Goal: Transaction & Acquisition: Purchase product/service

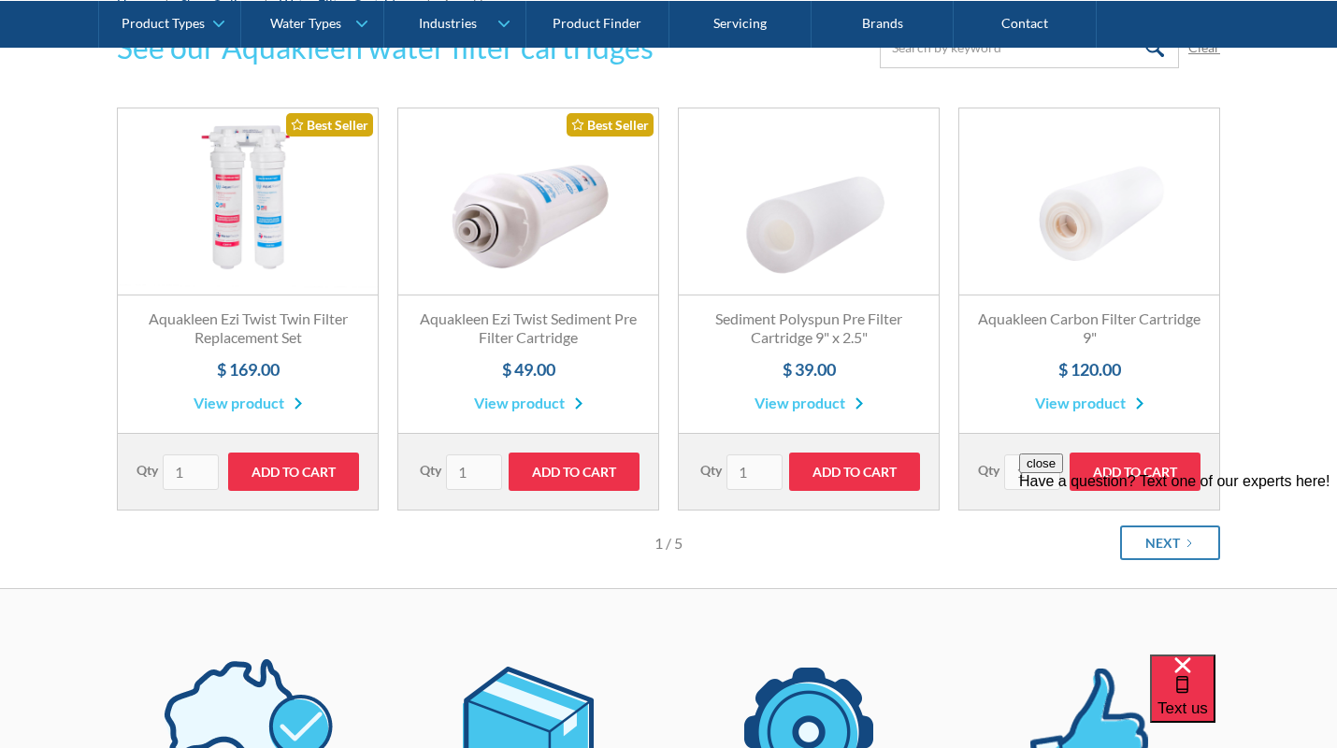
scroll to position [340, 0]
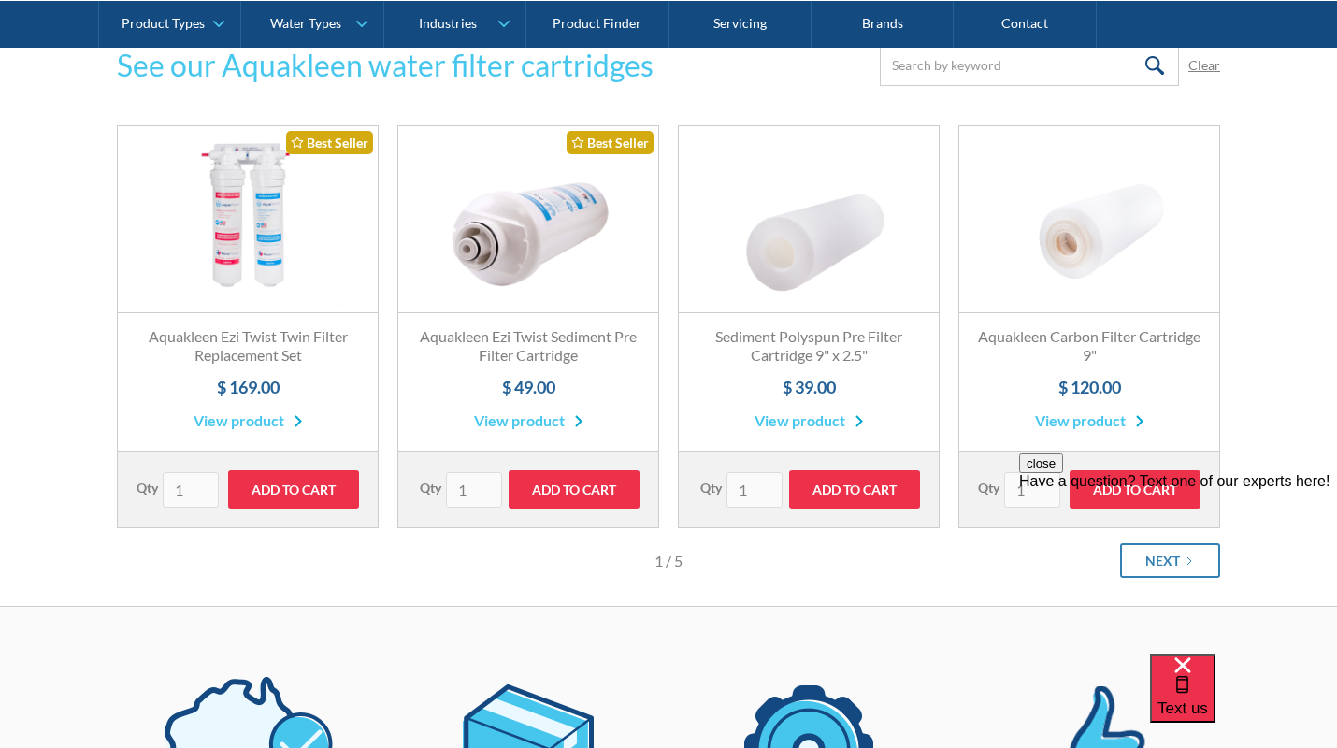
click at [528, 422] on link "View product" at bounding box center [528, 420] width 109 height 22
click at [824, 421] on link "View product" at bounding box center [808, 420] width 109 height 22
click at [1096, 349] on h3 "Aquakleen Carbon Filter Cartridge 9"" at bounding box center [1089, 346] width 222 height 39
click at [1078, 249] on link "Fits All Brands Best Seller" at bounding box center [1089, 219] width 260 height 187
click at [237, 267] on link "Fits All Brands Best Seller" at bounding box center [248, 219] width 260 height 187
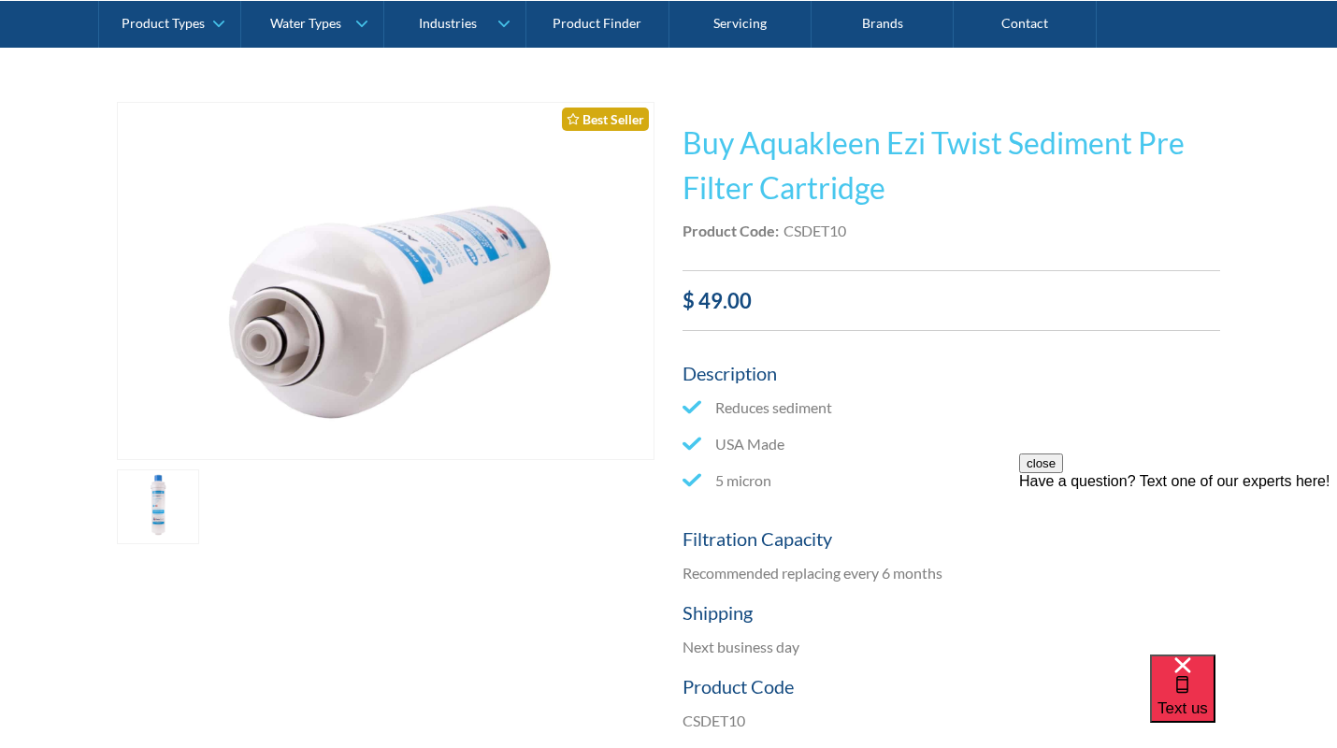
scroll to position [50, 0]
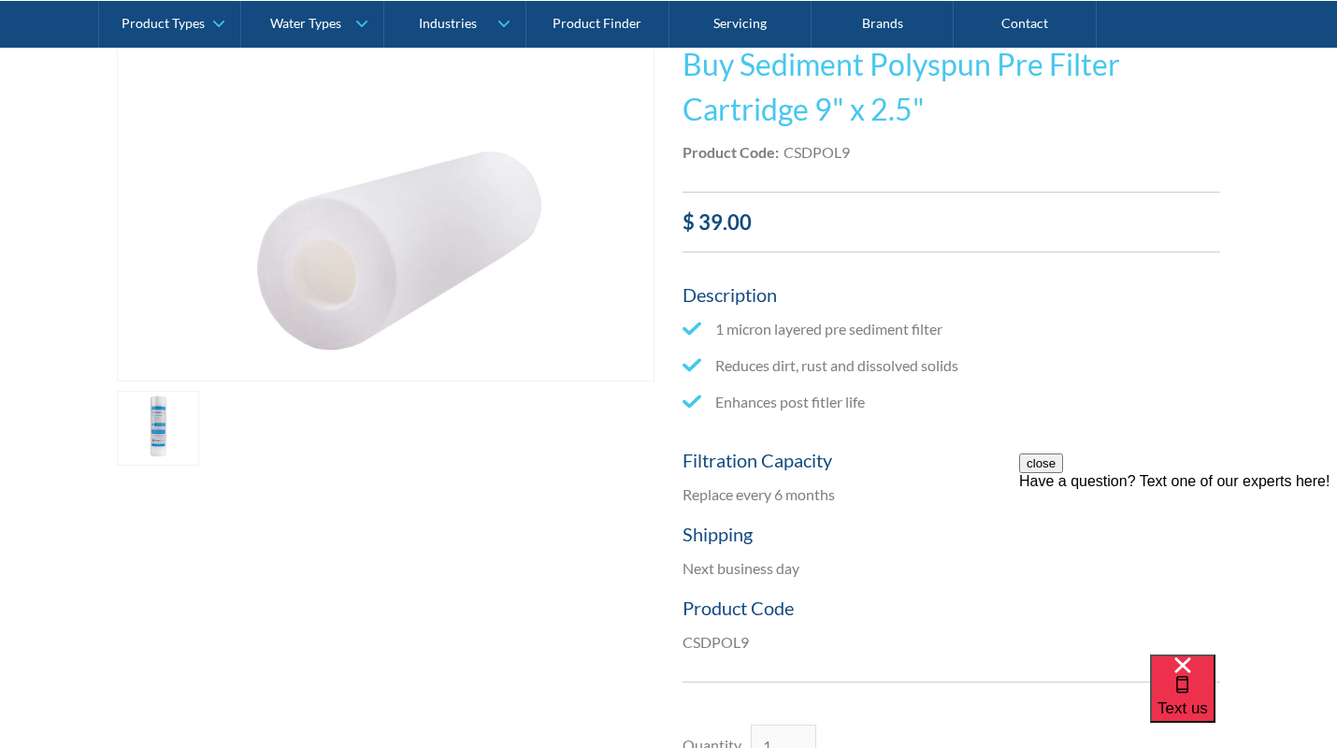
click at [149, 412] on link "open lightbox" at bounding box center [158, 428] width 82 height 75
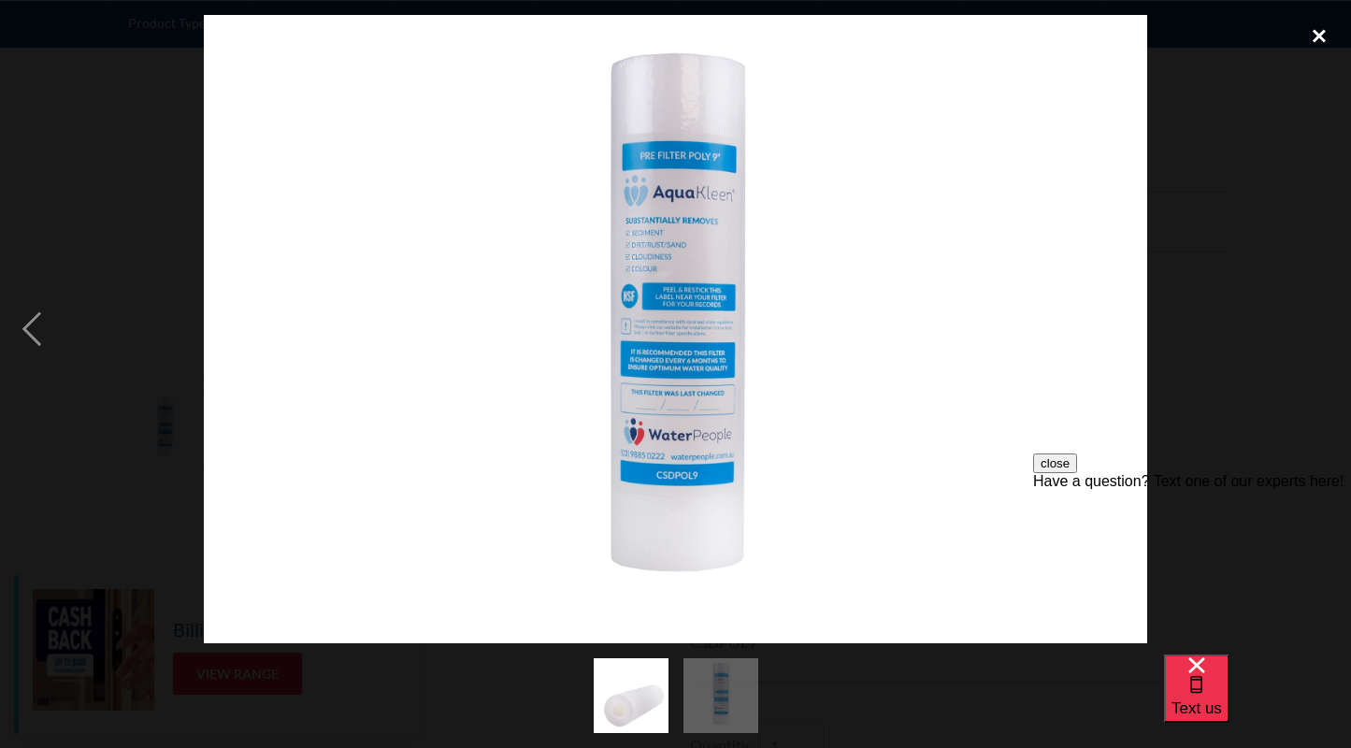
click at [1312, 34] on div "close lightbox" at bounding box center [1319, 35] width 64 height 41
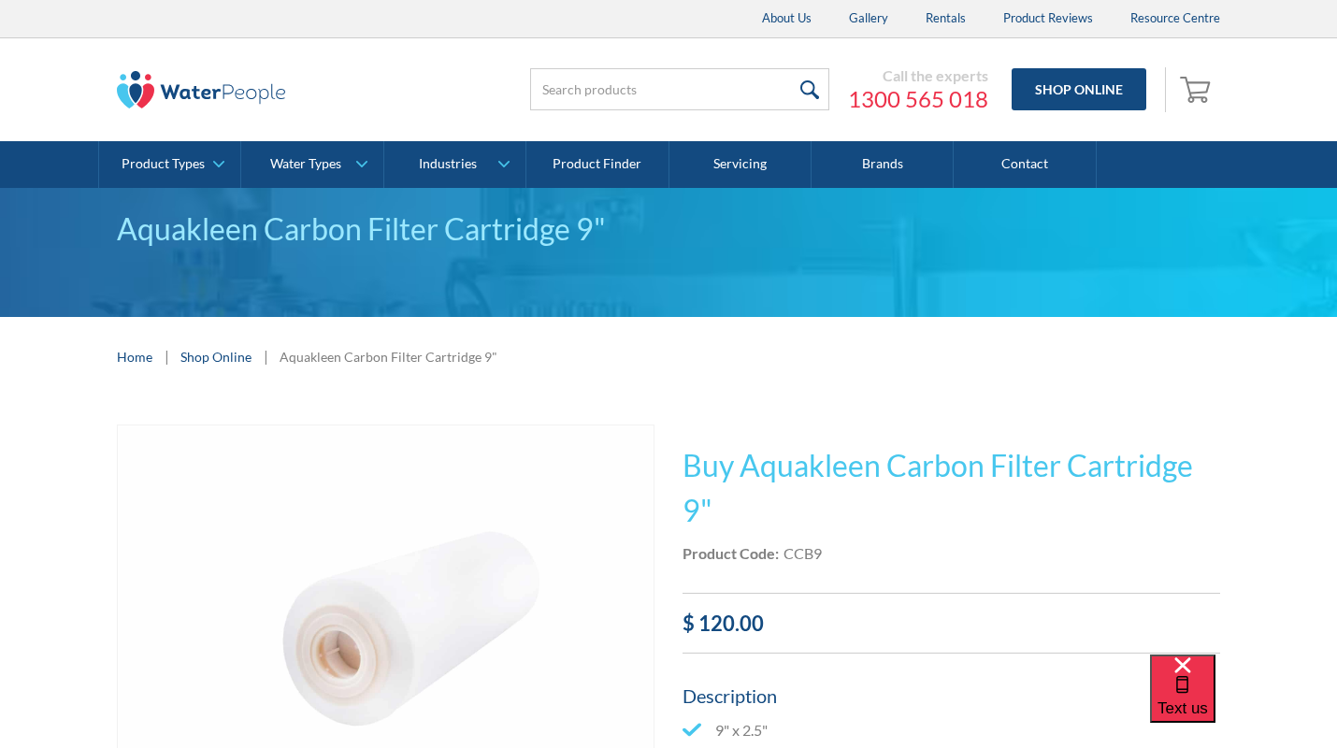
click at [425, 611] on img "open lightbox" at bounding box center [386, 603] width 536 height 357
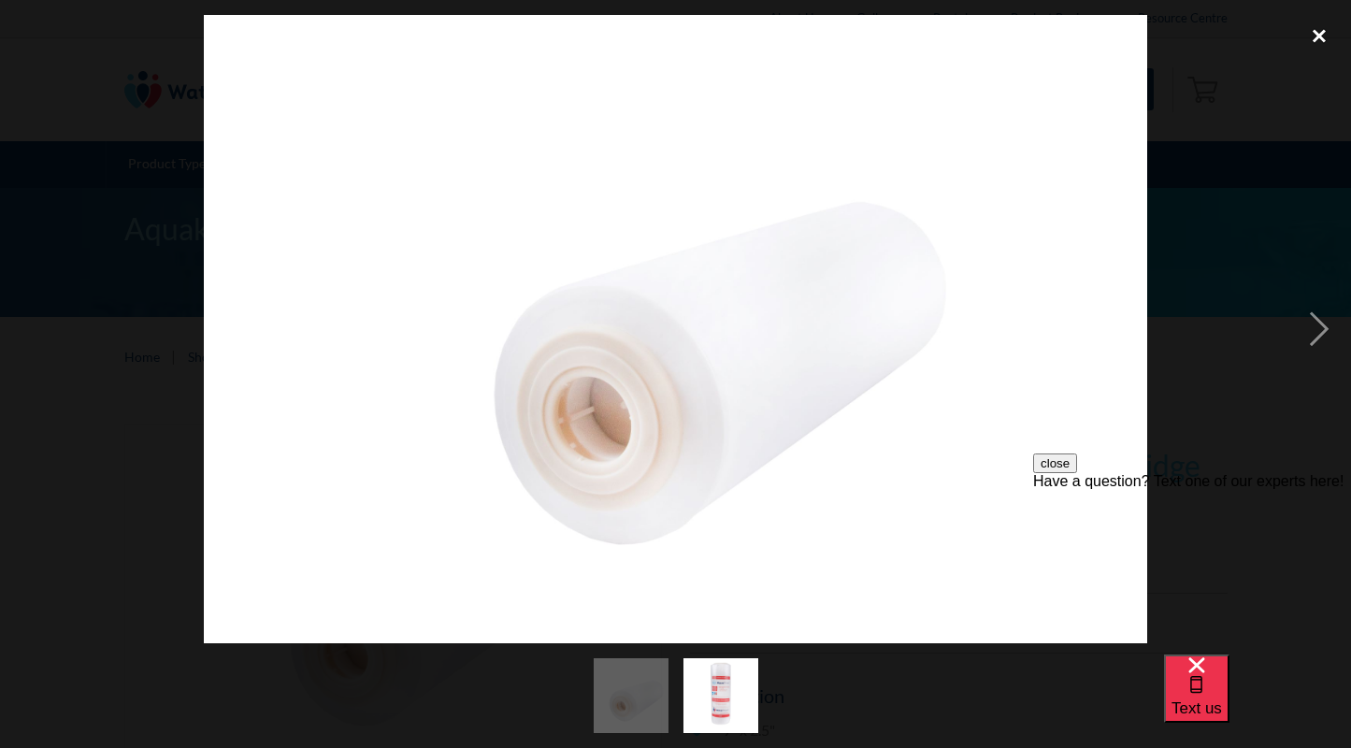
click at [1318, 40] on div "close lightbox" at bounding box center [1319, 35] width 64 height 41
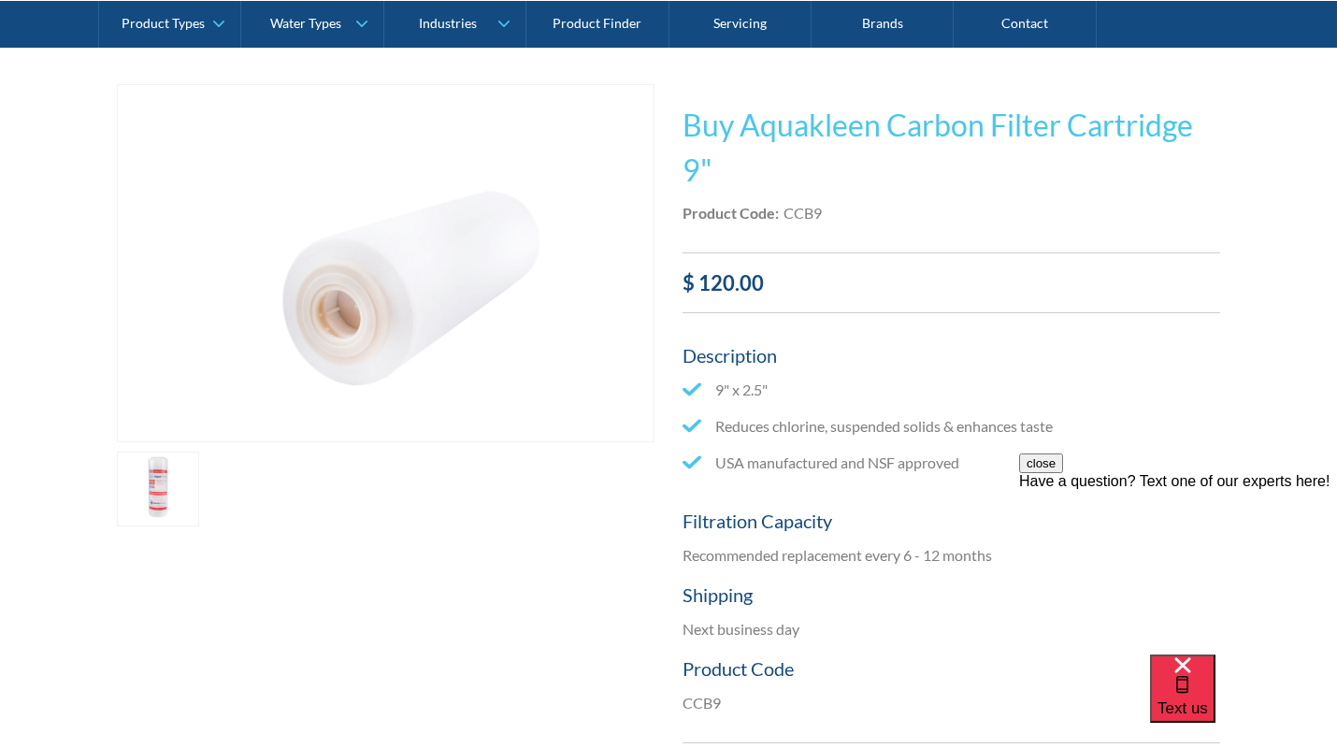
scroll to position [373, 0]
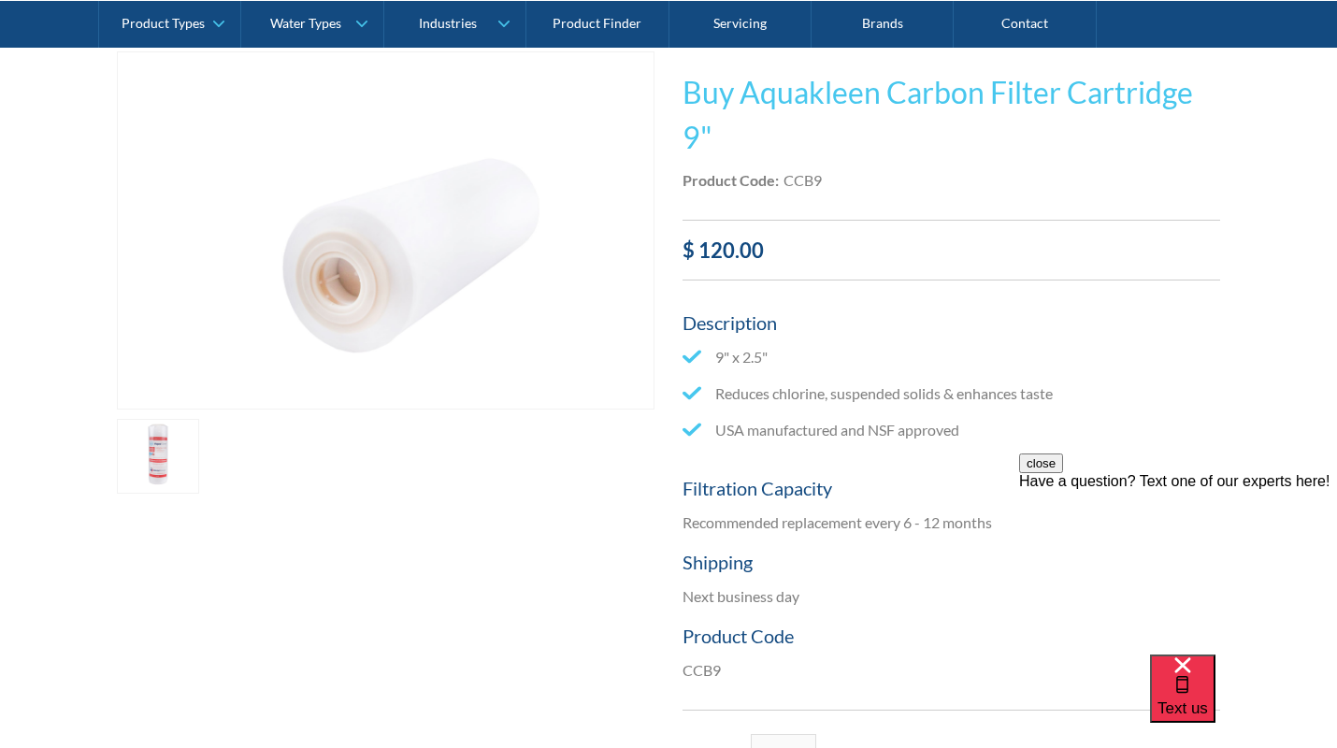
click at [156, 461] on link "open lightbox" at bounding box center [158, 456] width 82 height 75
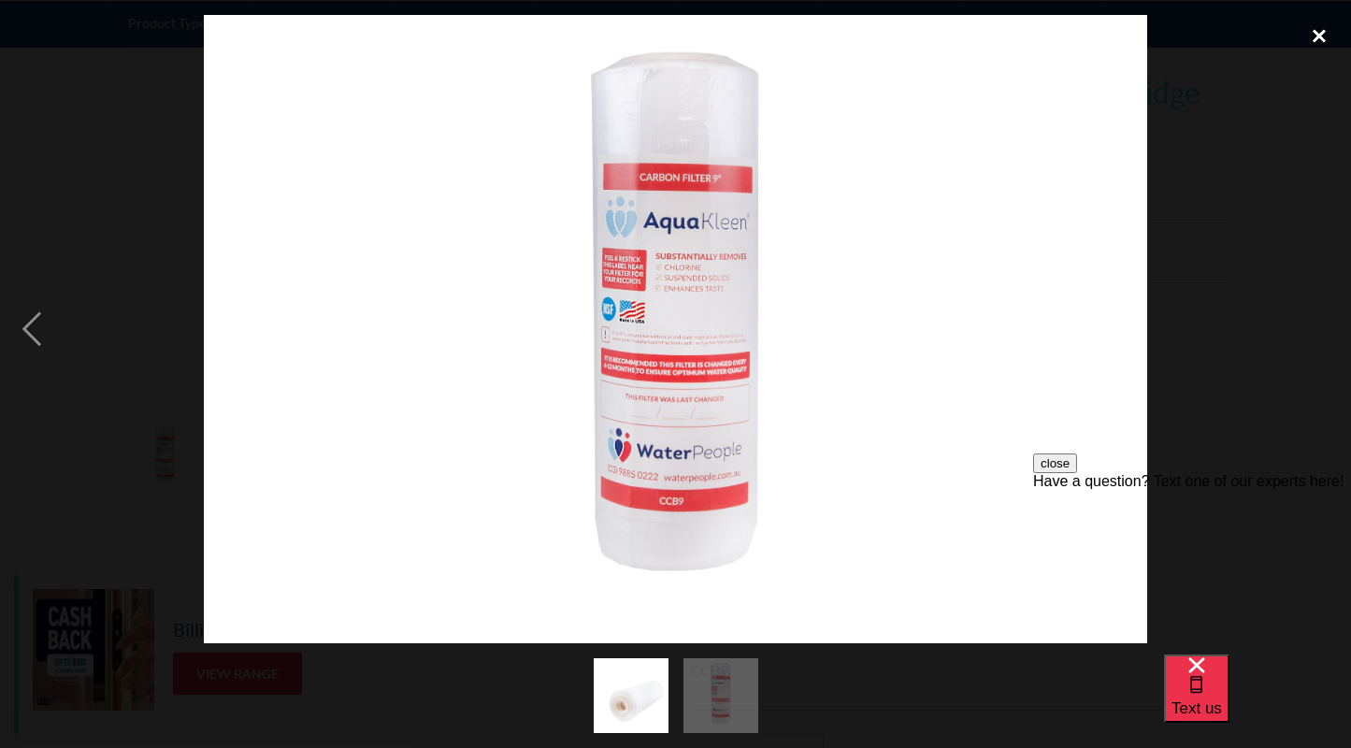
click at [1326, 29] on div "close lightbox" at bounding box center [1319, 35] width 64 height 41
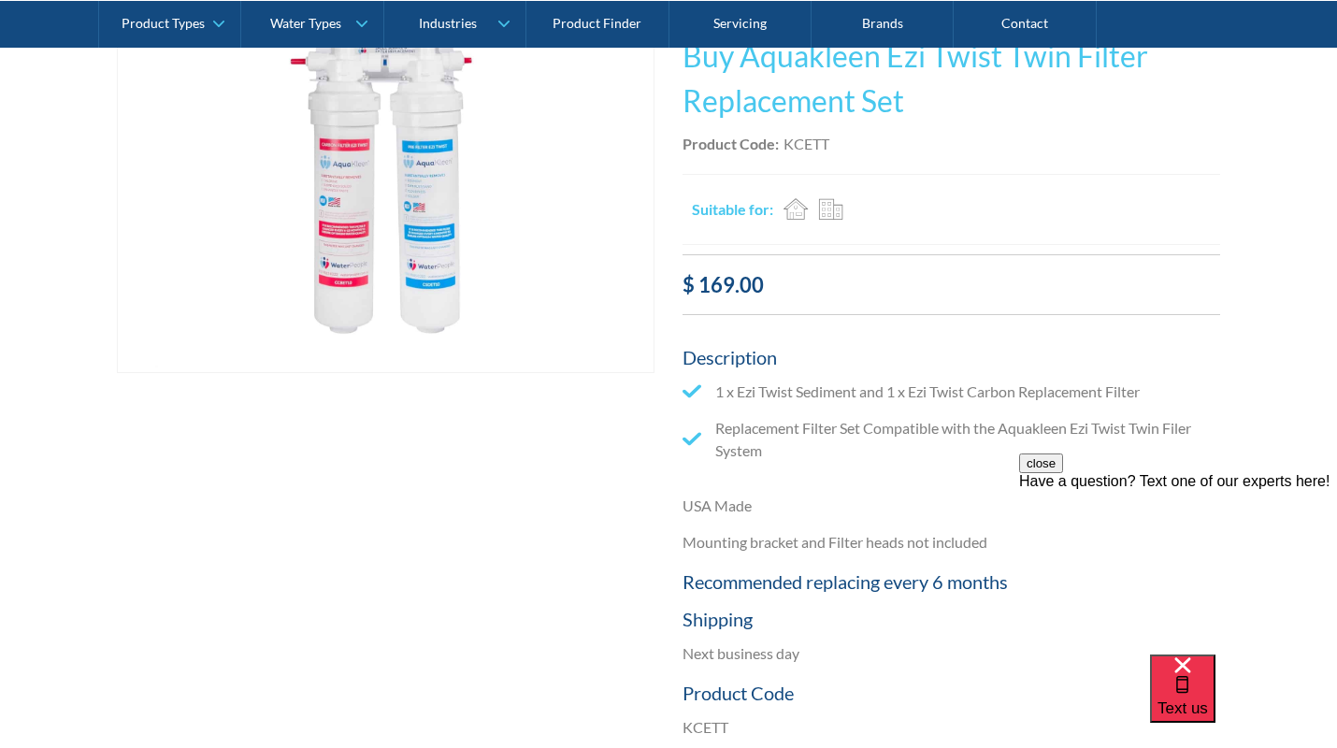
scroll to position [364, 0]
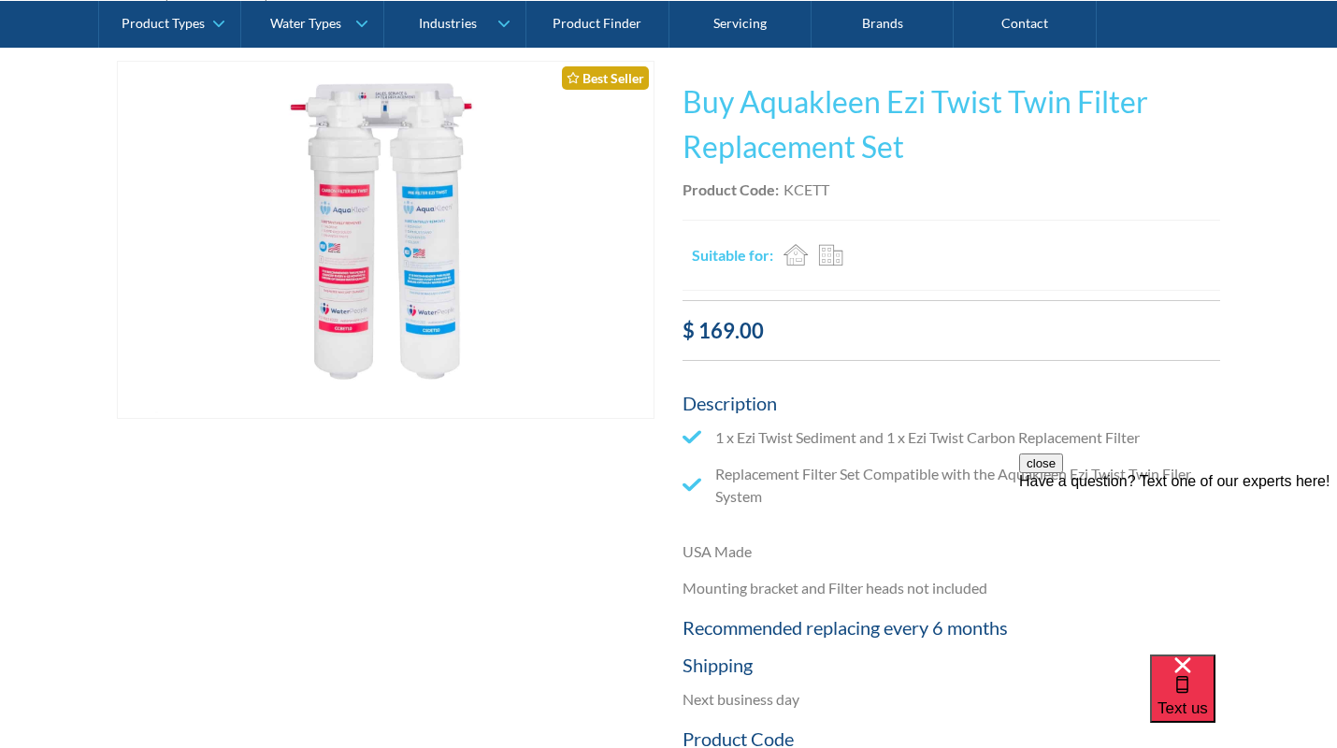
click at [394, 311] on img "open lightbox" at bounding box center [386, 240] width 536 height 357
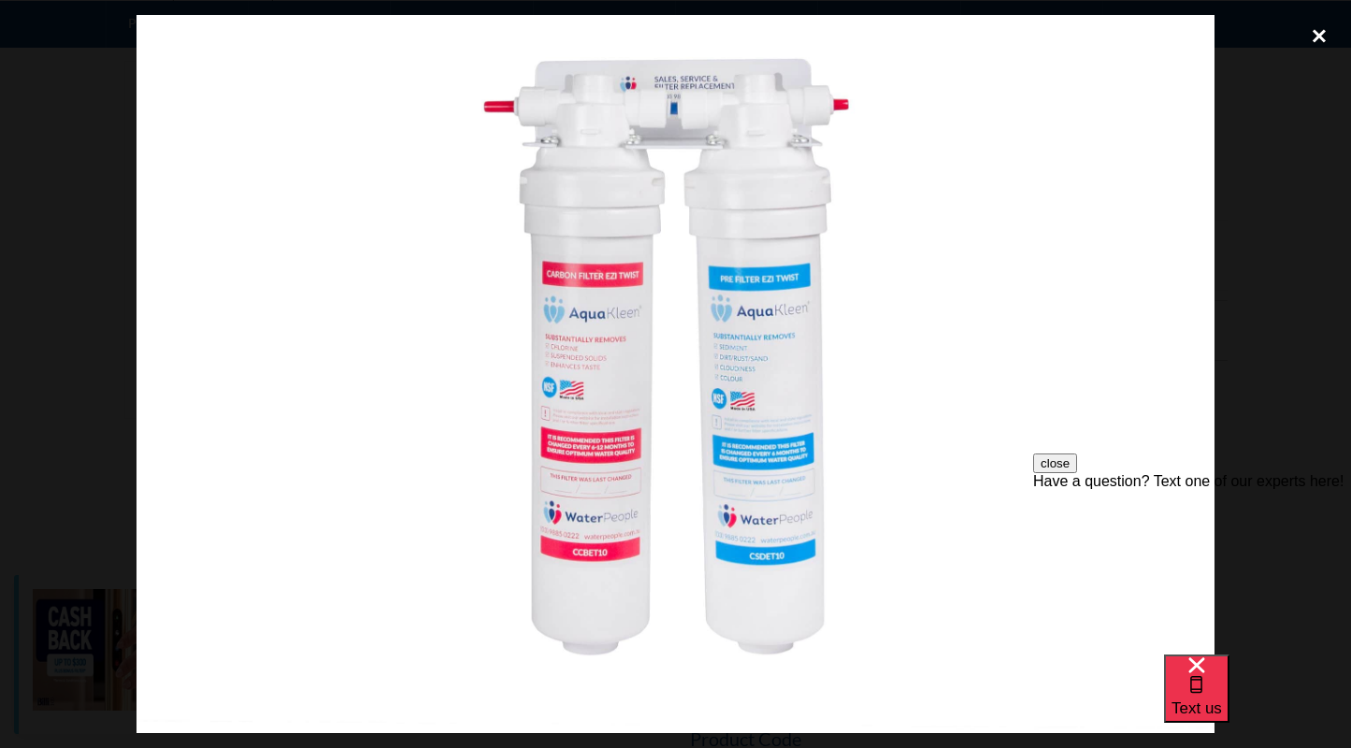
click at [1325, 32] on div "close lightbox" at bounding box center [1319, 35] width 64 height 41
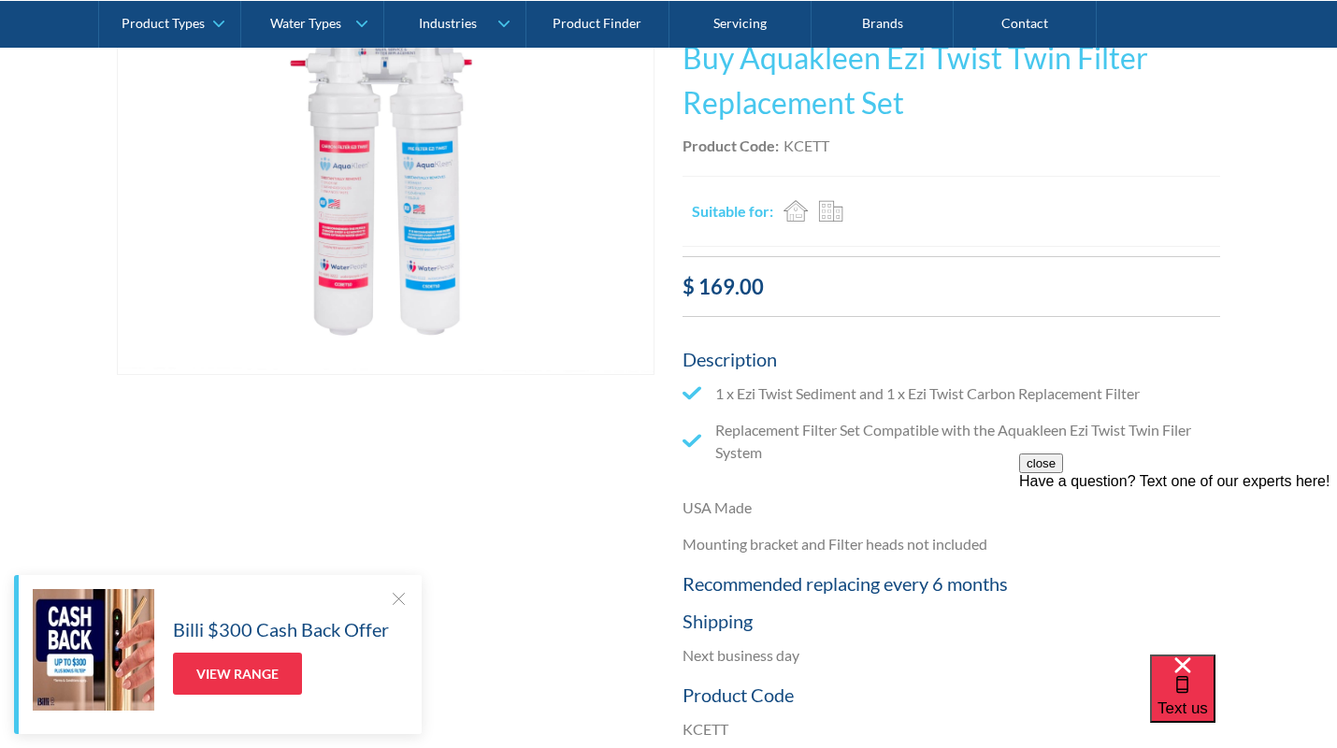
scroll to position [0, 0]
